Goal: Task Accomplishment & Management: Use online tool/utility

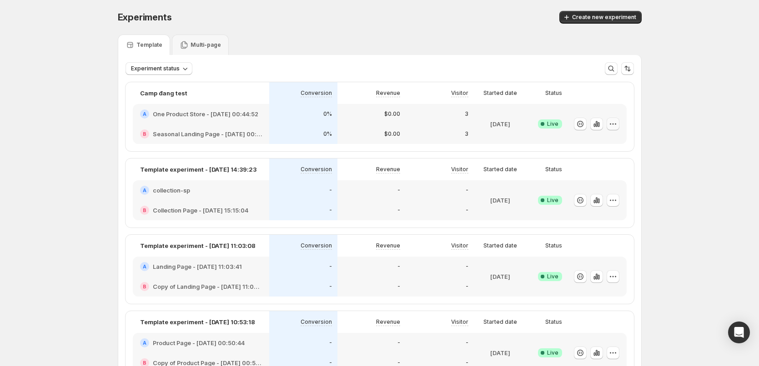
click at [614, 127] on icon "button" at bounding box center [612, 124] width 9 height 9
click at [606, 144] on span "Edit" at bounding box center [623, 142] width 95 height 9
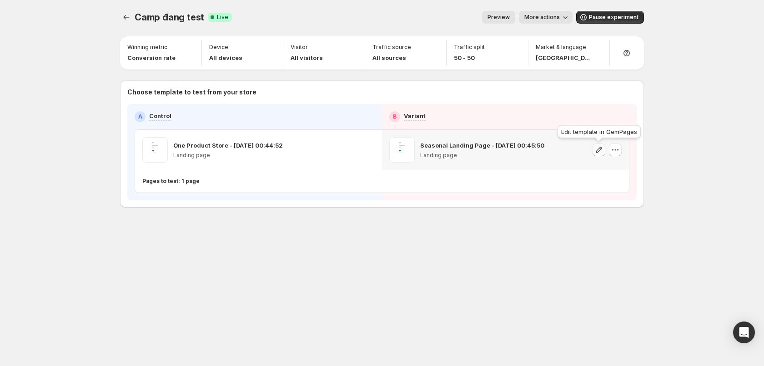
click at [598, 152] on icon "button" at bounding box center [598, 149] width 9 height 9
